Goal: Information Seeking & Learning: Learn about a topic

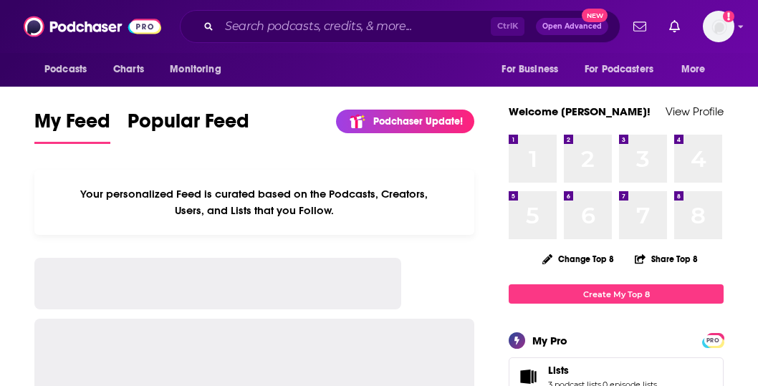
click at [308, 43] on div "Podcasts Charts Monitoring Ctrl K Open Advanced New For Business For Podcasters…" at bounding box center [379, 26] width 758 height 53
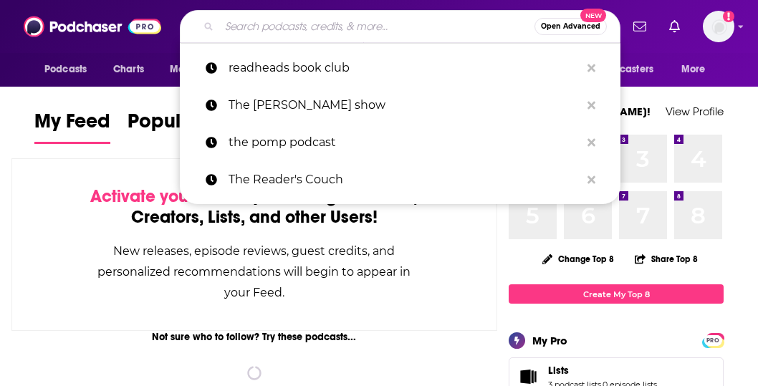
click at [317, 32] on input "Search podcasts, credits, & more..." at bounding box center [376, 26] width 315 height 23
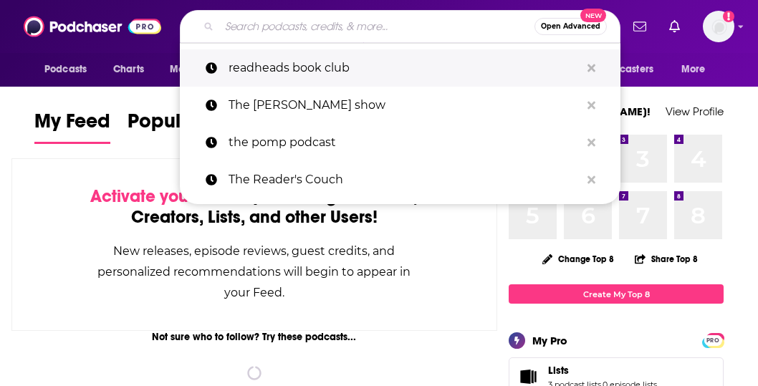
click at [352, 71] on p "readheads book club" at bounding box center [404, 67] width 352 height 37
type input "readheads book club"
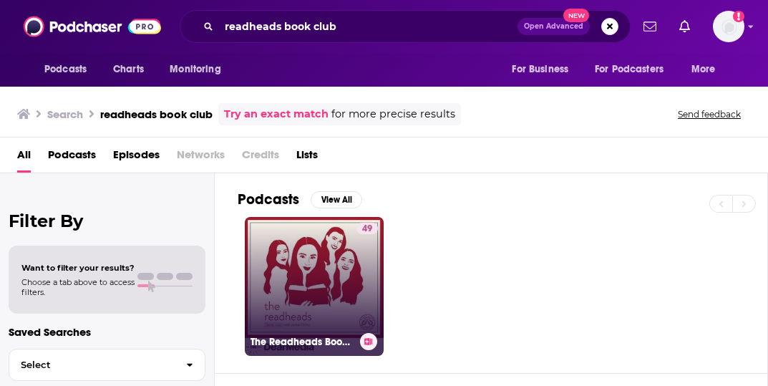
click at [353, 299] on link "49 The Readheads Book Club" at bounding box center [314, 286] width 139 height 139
